Goal: Information Seeking & Learning: Learn about a topic

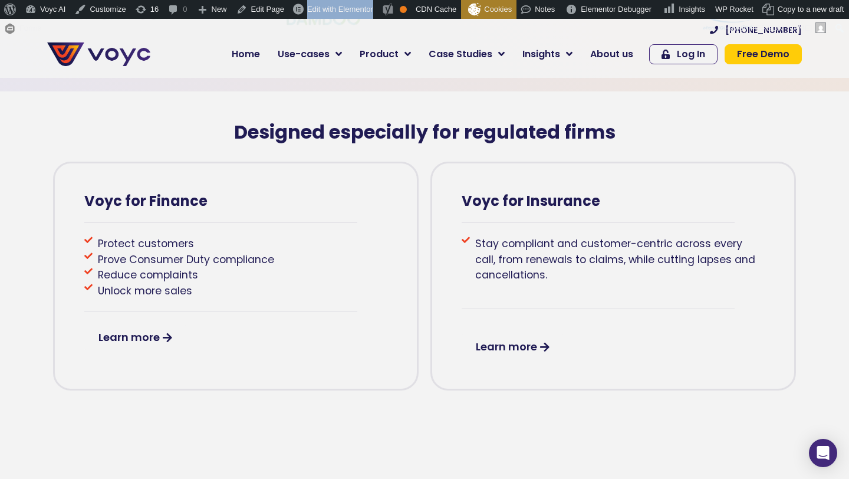
scroll to position [544, 0]
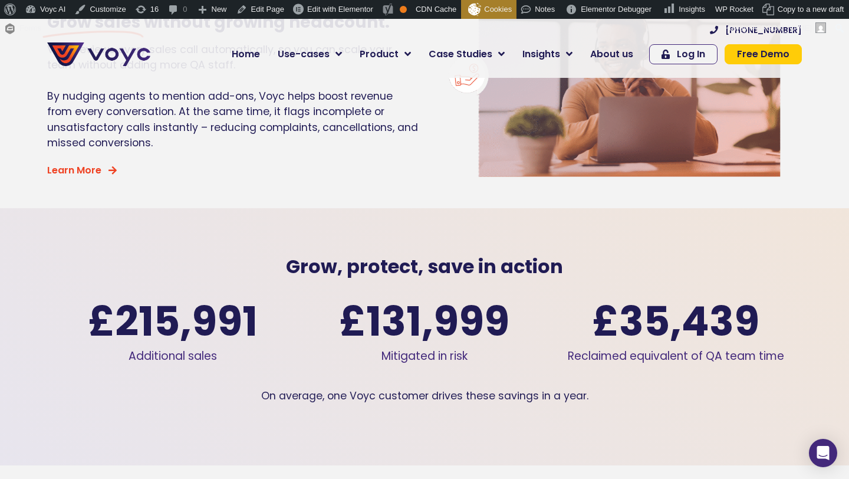
scroll to position [1612, 0]
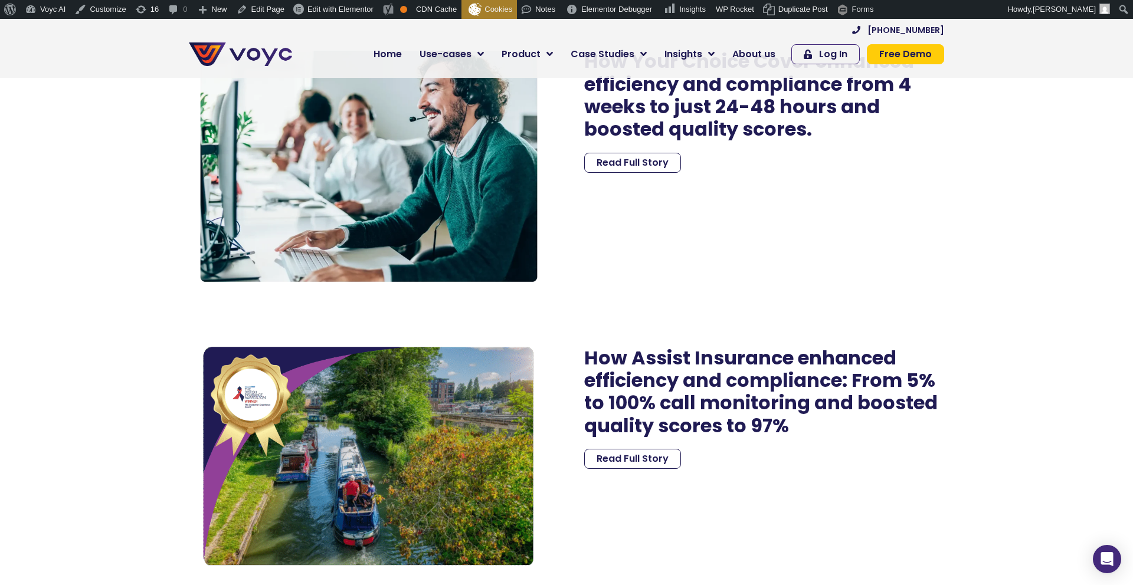
scroll to position [2465, 0]
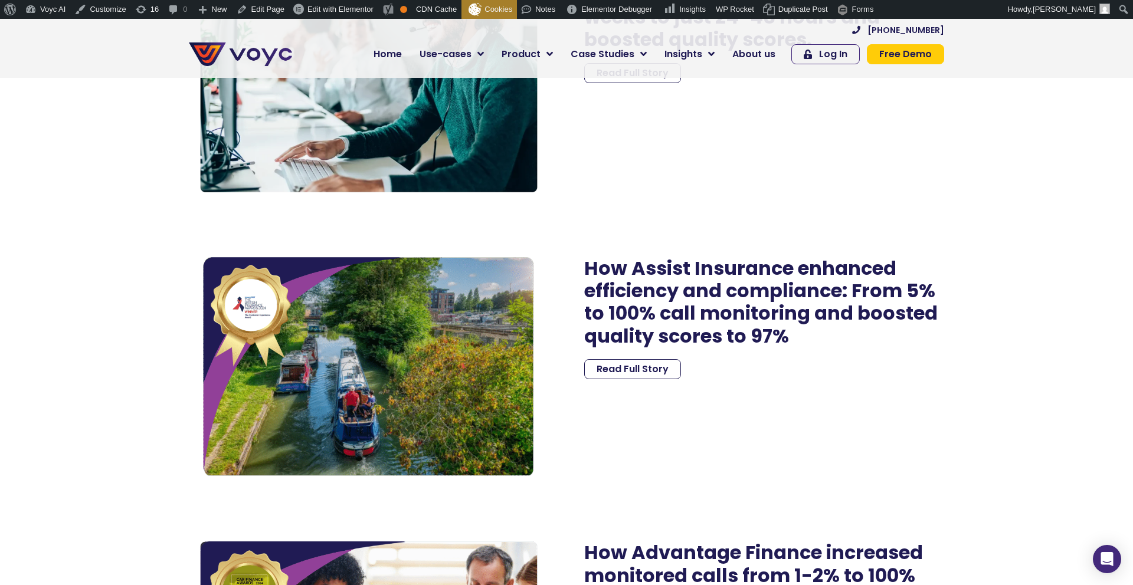
click at [321, 342] on img at bounding box center [369, 367] width 360 height 255
click at [584, 373] on link "Read Full Story" at bounding box center [632, 369] width 97 height 20
click at [609, 371] on span "Read Full Story" at bounding box center [632, 369] width 72 height 9
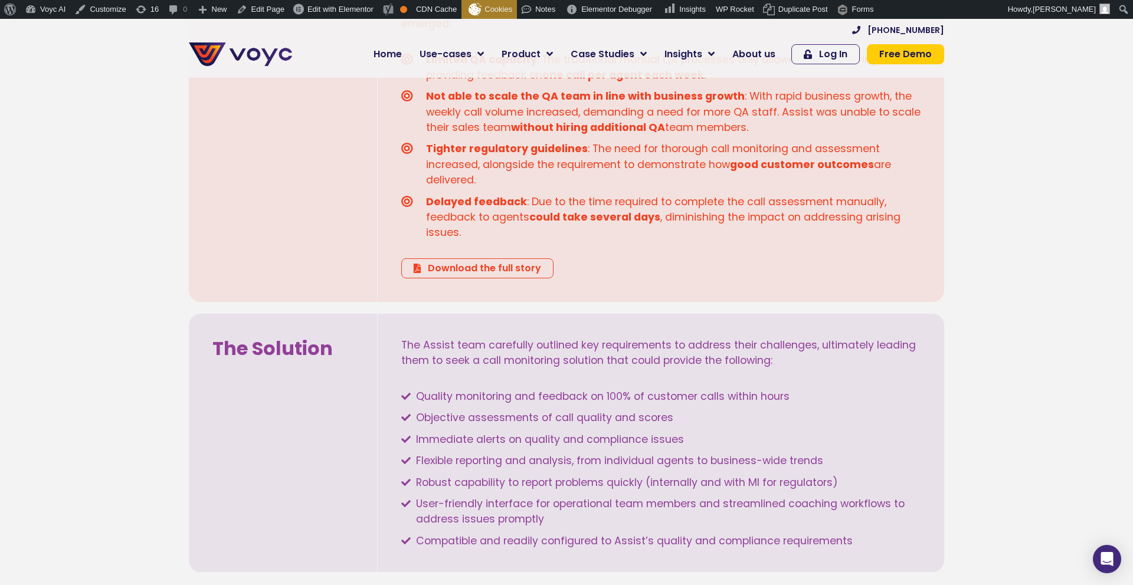
scroll to position [958, 0]
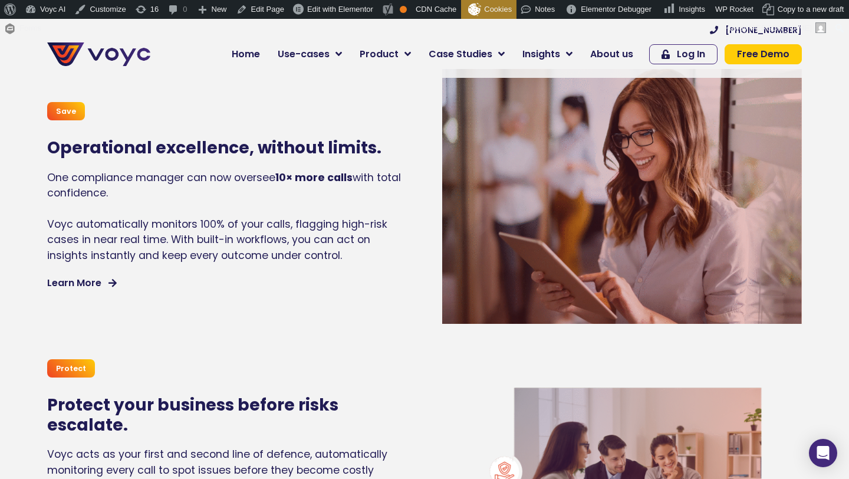
scroll to position [947, 0]
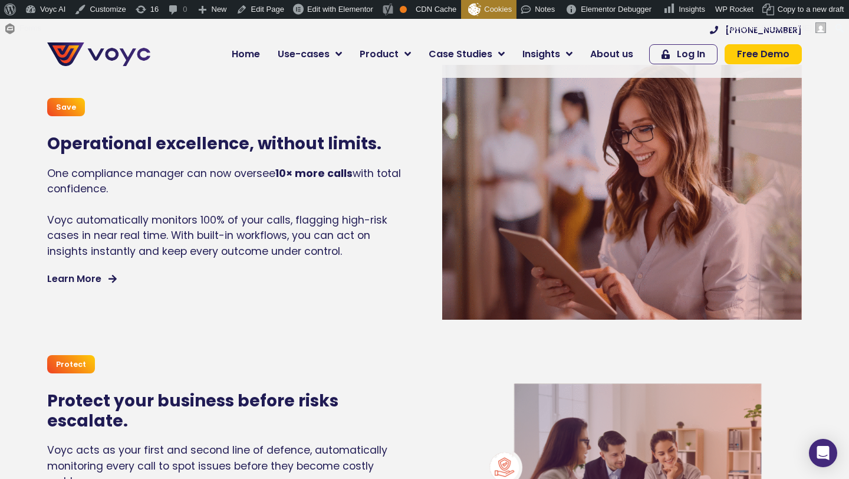
drag, startPoint x: 147, startPoint y: 301, endPoint x: 87, endPoint y: 271, distance: 67.0
click at [127, 292] on div "Save Operational excellence, without limits. One compliance manager can now ove…" at bounding box center [227, 192] width 372 height 267
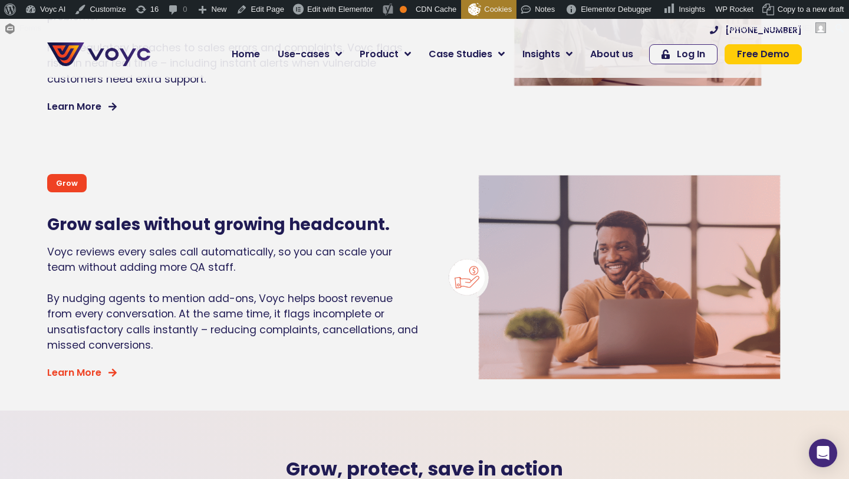
scroll to position [1422, 0]
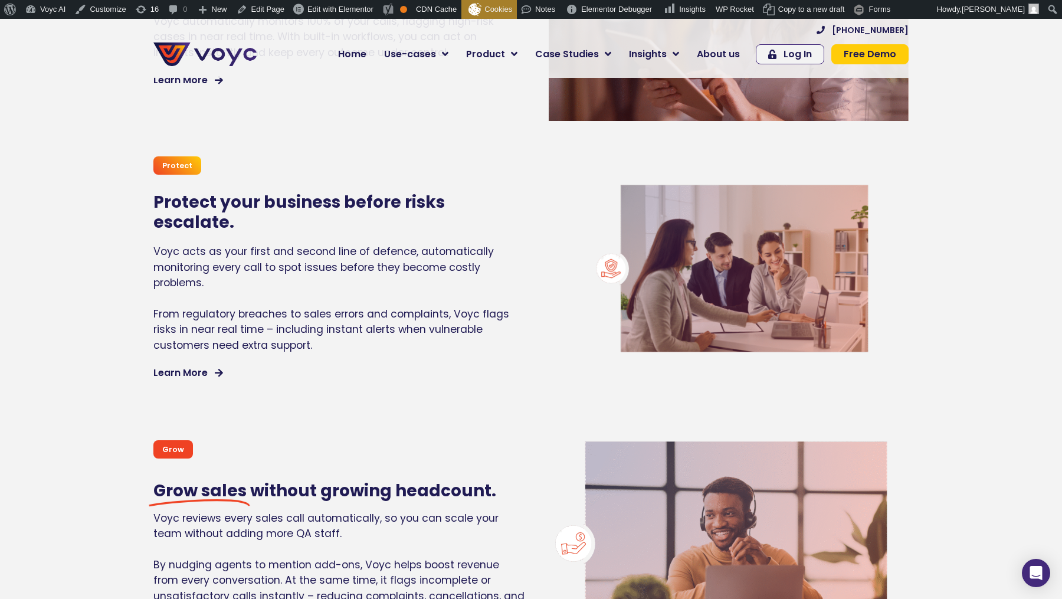
scroll to position [1272, 0]
